Goal: Task Accomplishment & Management: Manage account settings

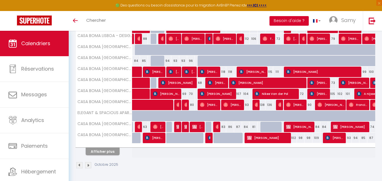
scroll to position [206, 0]
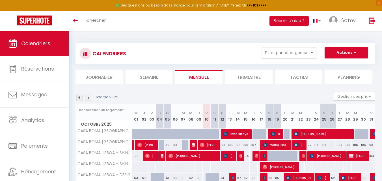
click at [89, 97] on img at bounding box center [88, 98] width 6 height 6
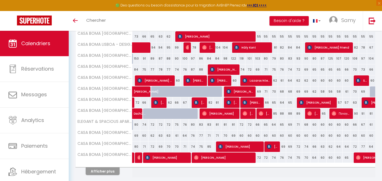
scroll to position [206, 0]
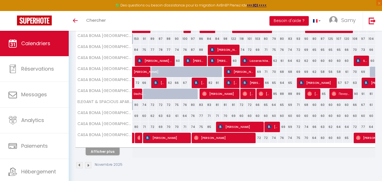
click at [224, 117] on div "70" at bounding box center [225, 116] width 8 height 10
type input "70"
type input "Mer 12 Novembre 2025"
type input "Jeu 13 Novembre 2025"
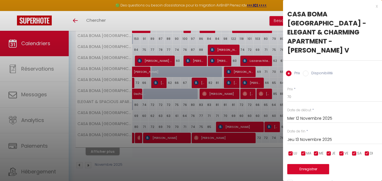
click at [299, 115] on input "Mer 12 Novembre 2025" at bounding box center [334, 118] width 95 height 7
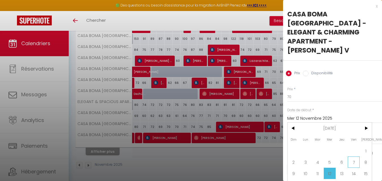
click at [350, 157] on span "7" at bounding box center [354, 162] width 12 height 11
type input "Ven 07 Novembre 2025"
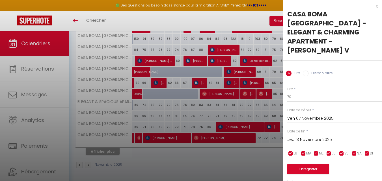
click at [329, 136] on input "Jeu 13 Novembre 2025" at bounding box center [334, 139] width 95 height 7
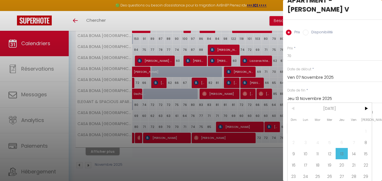
scroll to position [42, 0]
click at [331, 148] on span "12" at bounding box center [330, 153] width 12 height 11
type input "Mer 12 Novembre 2025"
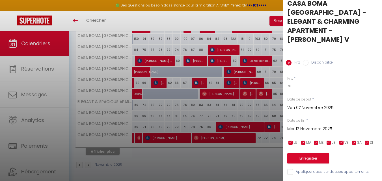
scroll to position [6, 0]
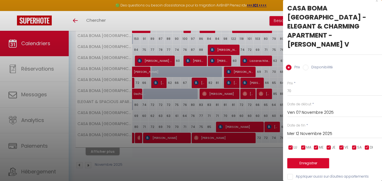
click at [322, 65] on label "Disponibilité" at bounding box center [321, 68] width 24 height 6
click at [309, 65] on input "Disponibilité" at bounding box center [306, 68] width 6 height 6
radio input "true"
radio input "false"
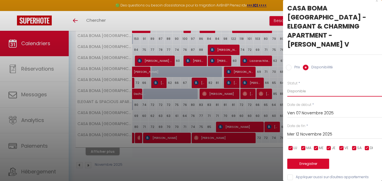
click at [314, 86] on select "Disponible Indisponible" at bounding box center [334, 91] width 95 height 11
select select "0"
click at [287, 86] on select "Disponible Indisponible" at bounding box center [334, 91] width 95 height 11
click at [311, 159] on button "Enregistrer" at bounding box center [308, 164] width 42 height 10
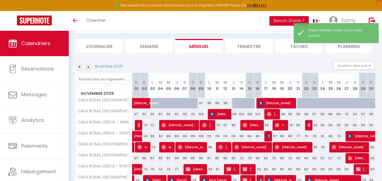
scroll to position [206, 0]
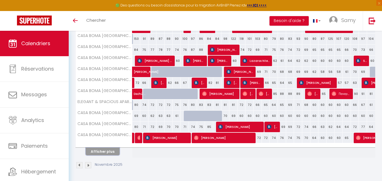
click at [100, 155] on button "Afficher plus" at bounding box center [103, 152] width 34 height 8
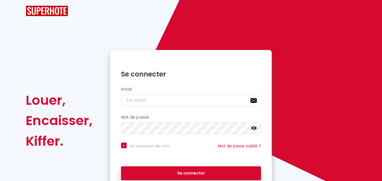
checkbox input "true"
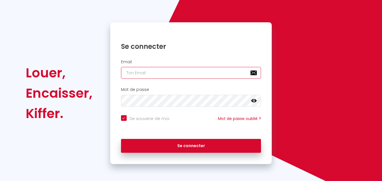
type input "[EMAIL_ADDRESS][DOMAIN_NAME]"
checkbox input "true"
click at [227, 77] on input "[EMAIL_ADDRESS][DOMAIN_NAME]" at bounding box center [191, 73] width 140 height 12
type input "Booking.amarelo@gmail.com"
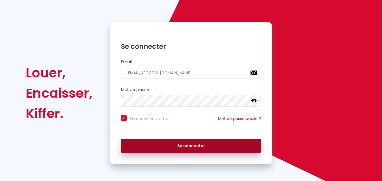
click at [191, 145] on button "Se connecter" at bounding box center [191, 146] width 140 height 14
checkbox input "true"
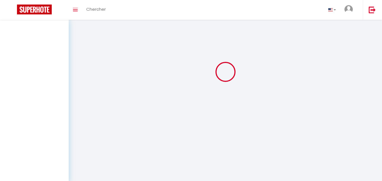
scroll to position [0, 0]
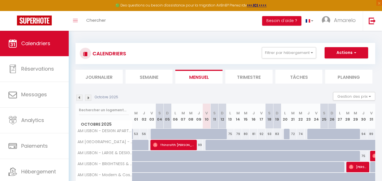
drag, startPoint x: 87, startPoint y: 102, endPoint x: 88, endPoint y: 99, distance: 3.2
click at [88, 99] on div "Octobre 2025 Gestion des prix Nb Nuits minimum Règles Disponibilité" at bounding box center [226, 98] width 300 height 12
click at [88, 99] on img at bounding box center [88, 98] width 6 height 6
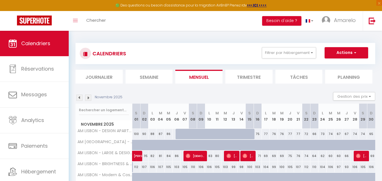
click at [88, 99] on img at bounding box center [88, 98] width 6 height 6
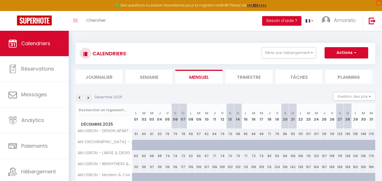
scroll to position [148, 0]
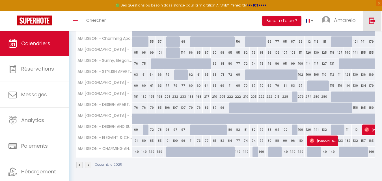
click at [372, 24] on img at bounding box center [372, 20] width 7 height 7
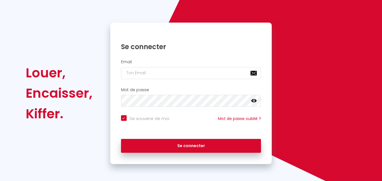
checkbox input "true"
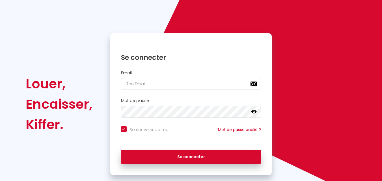
scroll to position [38, 0]
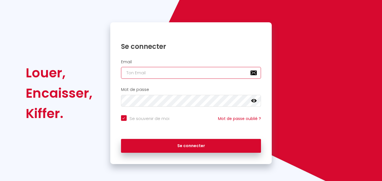
type input "Booking.amarelo@gmail.com"
checkbox input "true"
click at [203, 75] on input "Booking.amarelo@gmail.com" at bounding box center [191, 73] width 140 height 12
type input "[EMAIL_ADDRESS][DOMAIN_NAME]"
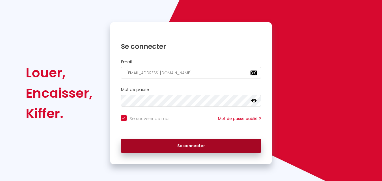
click at [182, 147] on button "Se connecter" at bounding box center [191, 146] width 140 height 14
checkbox input "true"
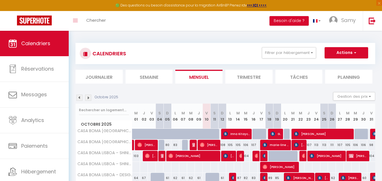
scroll to position [206, 0]
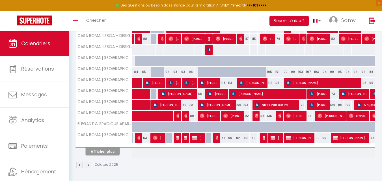
click at [96, 154] on button "Afficher plus" at bounding box center [103, 152] width 34 height 8
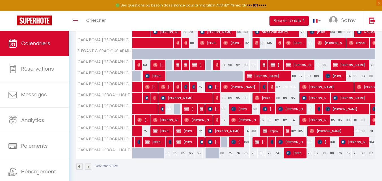
scroll to position [280, 0]
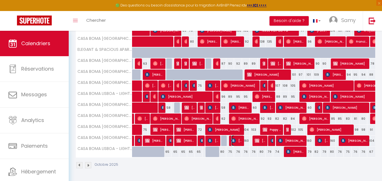
click at [233, 139] on img at bounding box center [233, 141] width 5 height 5
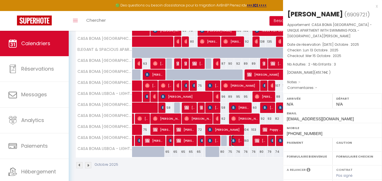
select select "OK"
select select "KO"
select select "0"
select select "1"
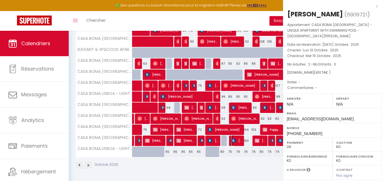
select select
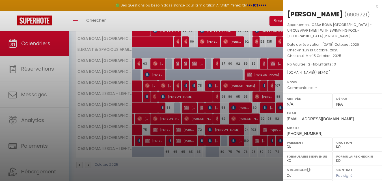
click at [233, 139] on div at bounding box center [191, 90] width 382 height 181
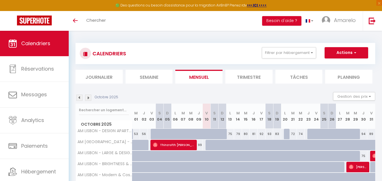
scroll to position [148, 0]
